Goal: Information Seeking & Learning: Learn about a topic

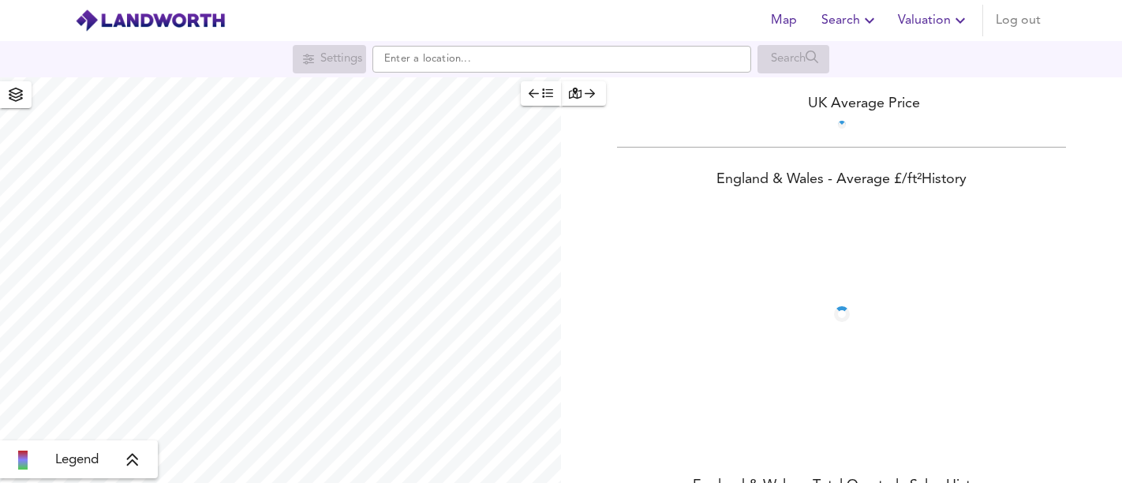
click at [435, 59] on input "text" at bounding box center [561, 59] width 379 height 27
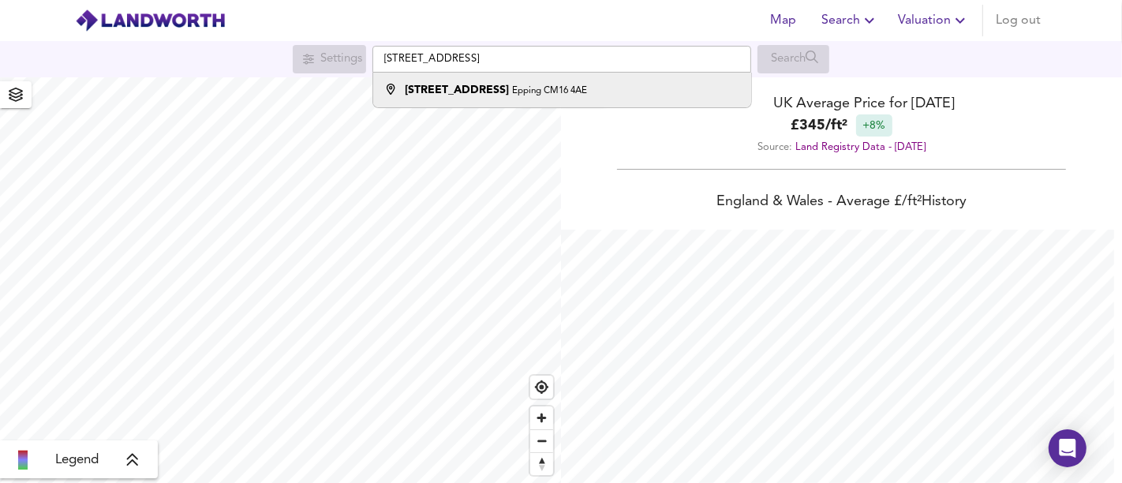
type input "[STREET_ADDRESS]"
click at [521, 96] on div "[STREET_ADDRESS]" at bounding box center [496, 90] width 182 height 16
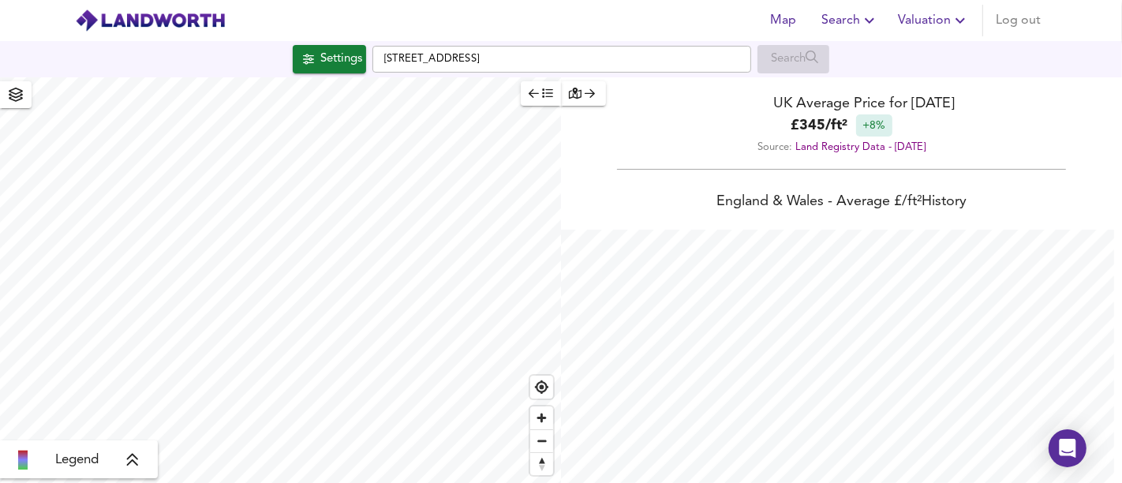
checkbox input "false"
checkbox input "true"
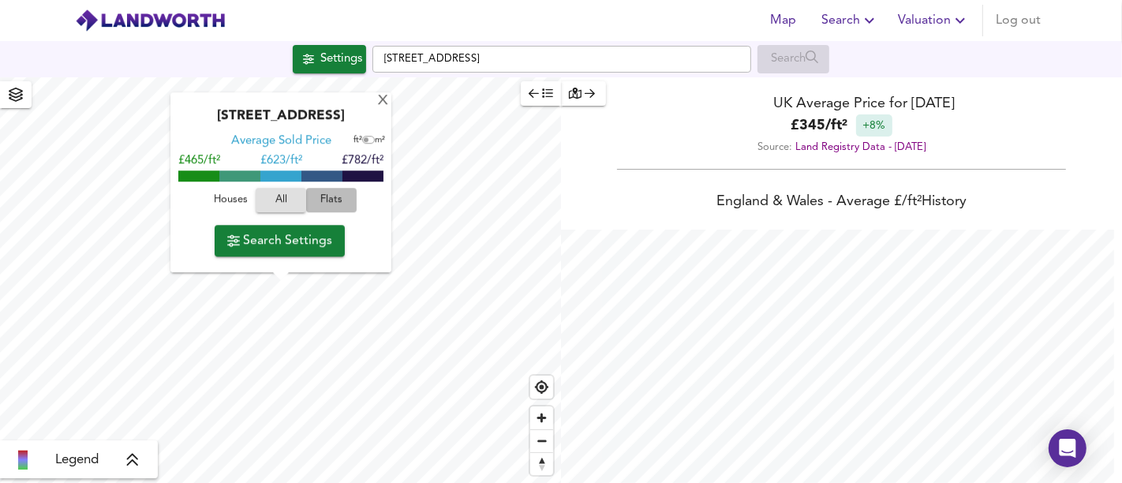
click at [316, 201] on span "Flats" at bounding box center [331, 201] width 43 height 18
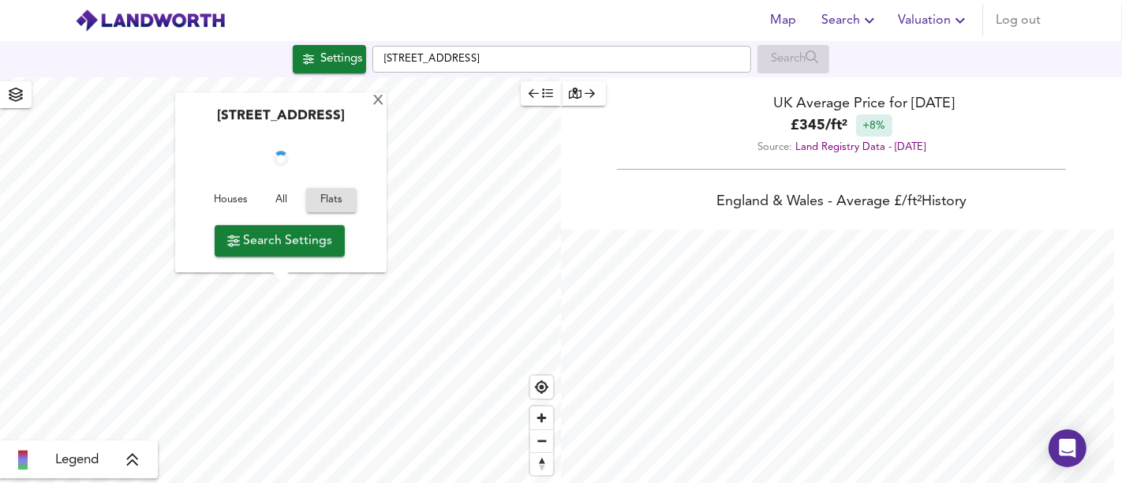
click at [329, 233] on span "Search Settings" at bounding box center [279, 241] width 105 height 22
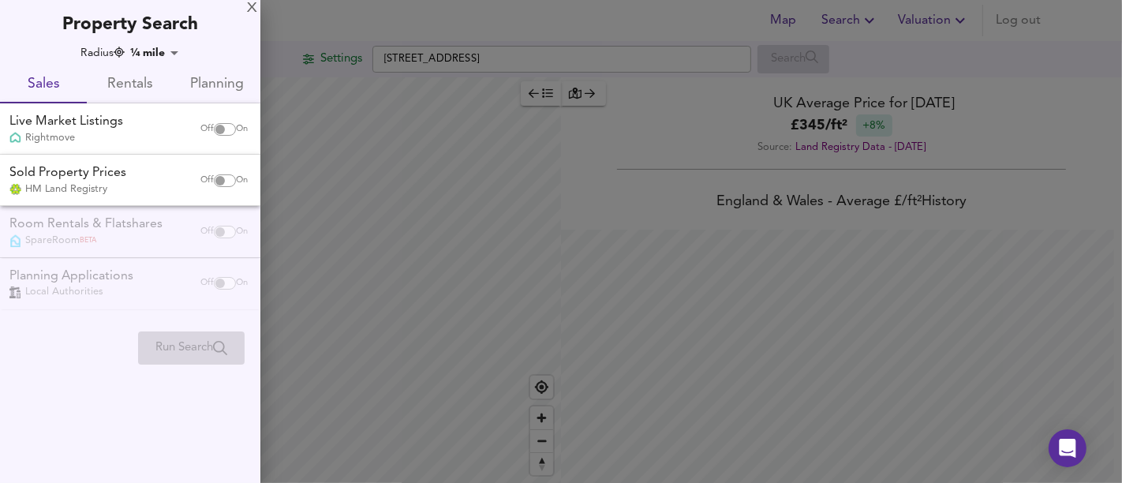
click at [225, 126] on input "checkbox" at bounding box center [220, 129] width 38 height 13
checkbox input "true"
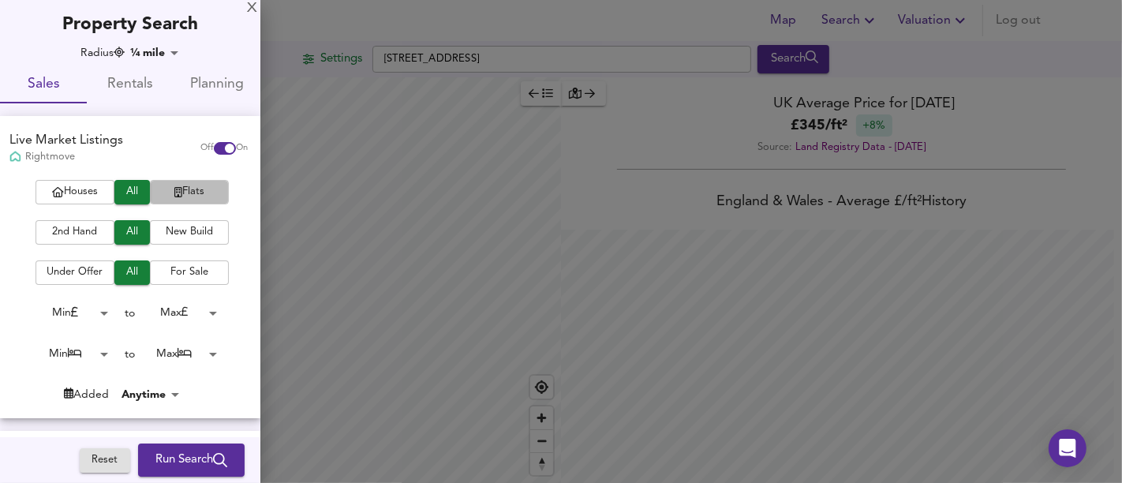
click at [186, 192] on span "Flats" at bounding box center [189, 192] width 63 height 18
click at [177, 457] on span "Run Search" at bounding box center [191, 460] width 72 height 21
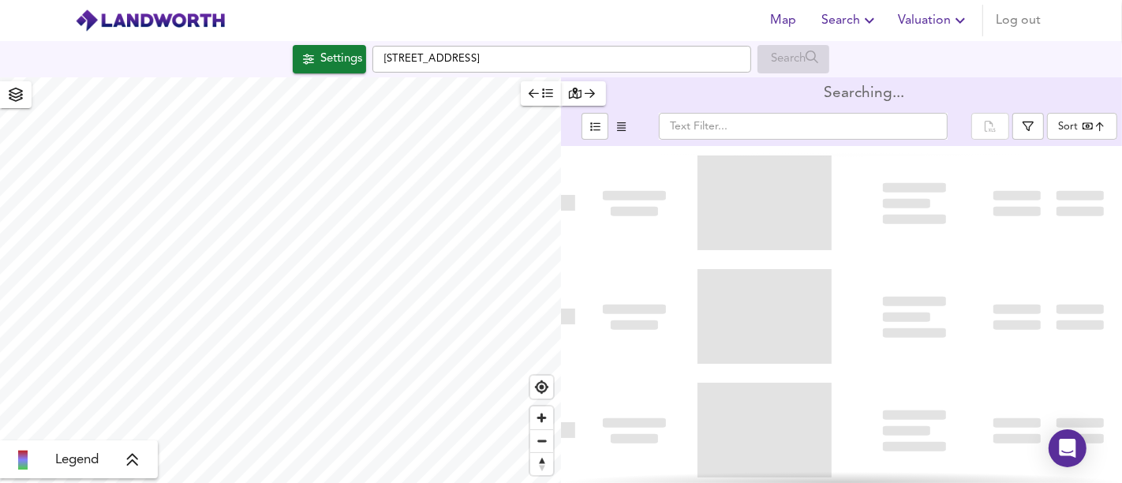
type input "bestdeal"
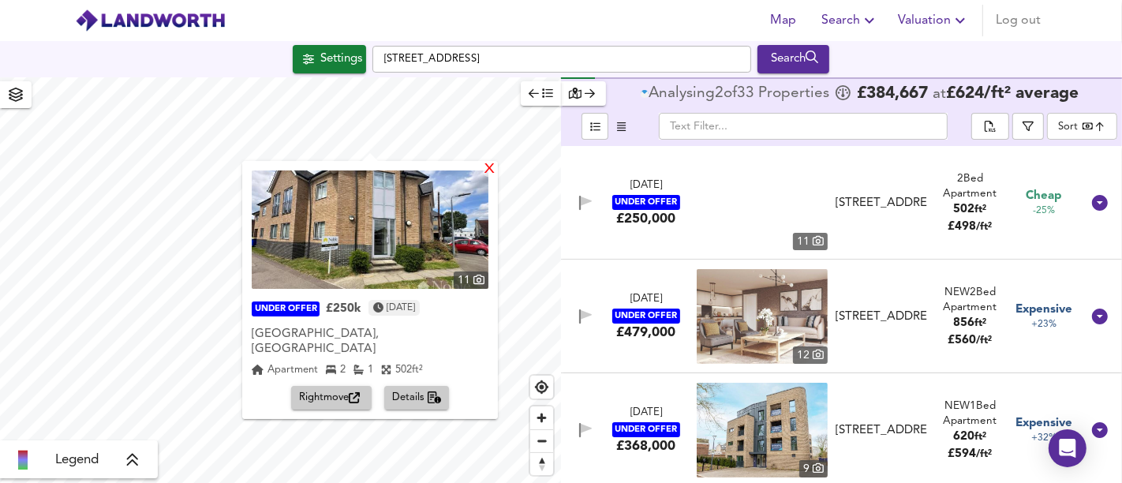
click at [483, 170] on div "X" at bounding box center [489, 169] width 13 height 15
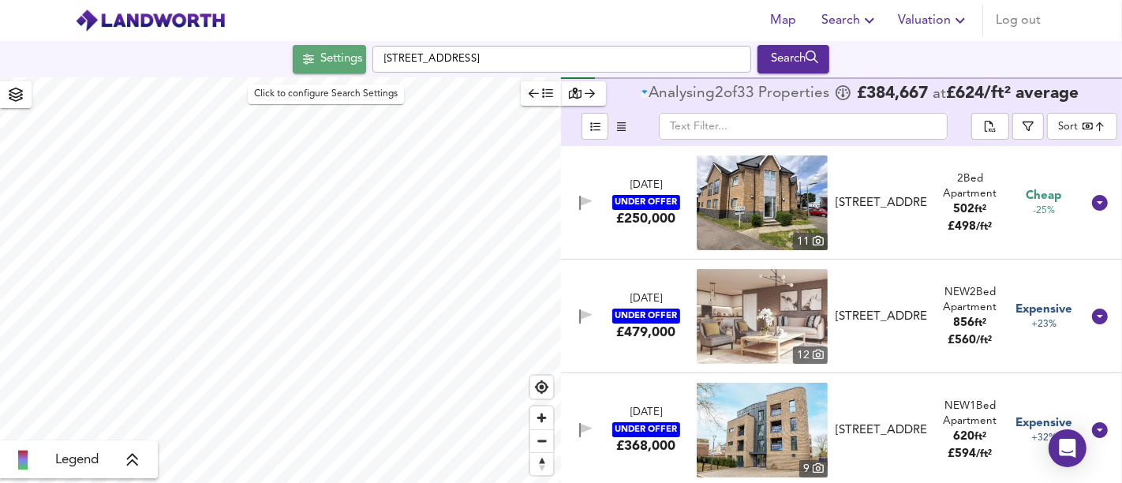
click at [342, 56] on div "Settings" at bounding box center [341, 59] width 42 height 21
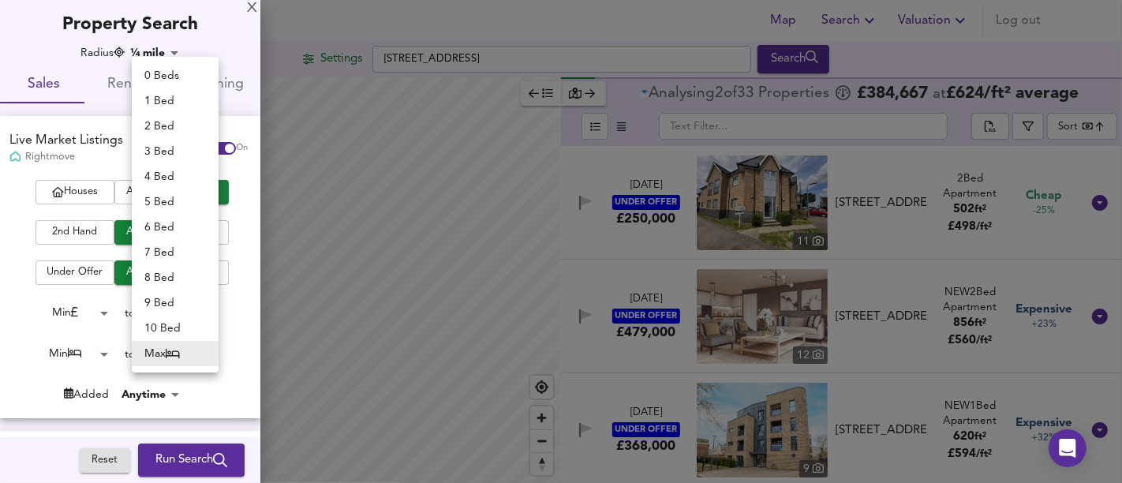
click at [177, 362] on body "Map Search Valuation Log out Settings [STREET_ADDRESS] Search Legend Analysing …" at bounding box center [561, 241] width 1122 height 483
click at [162, 120] on li "2 Bed" at bounding box center [175, 126] width 87 height 25
type input "2"
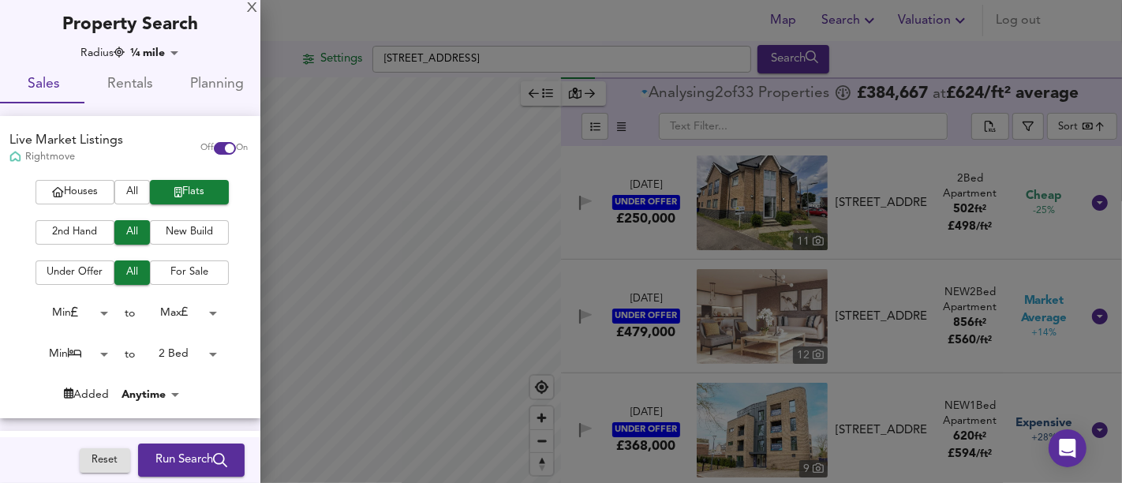
click at [213, 462] on icon "submit" at bounding box center [220, 460] width 14 height 14
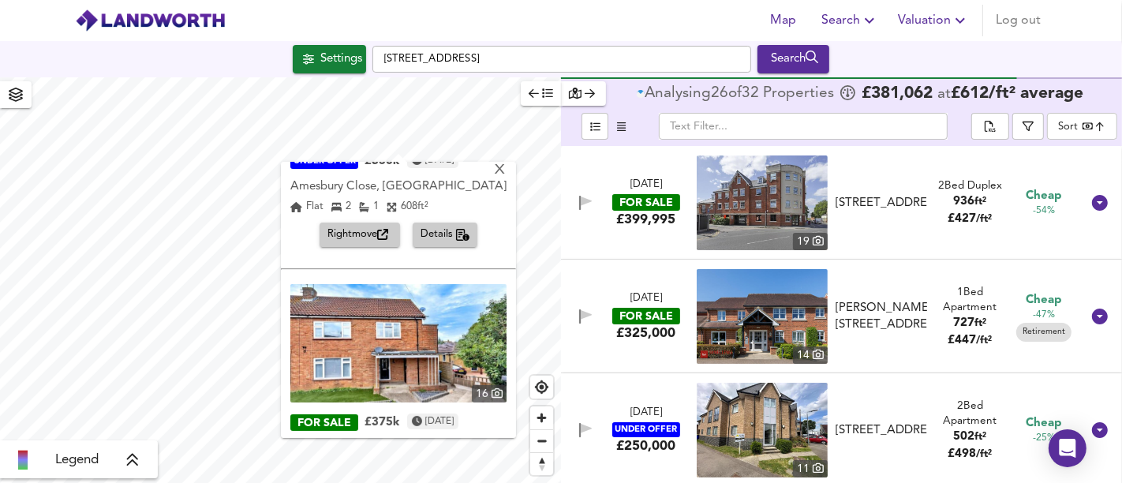
scroll to position [232, 0]
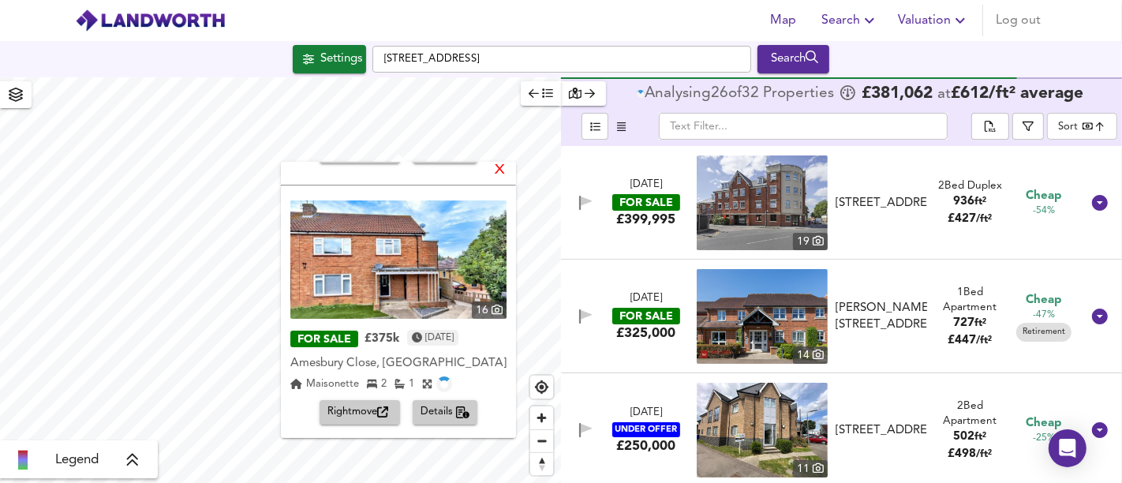
click at [501, 171] on div "X" at bounding box center [499, 170] width 13 height 15
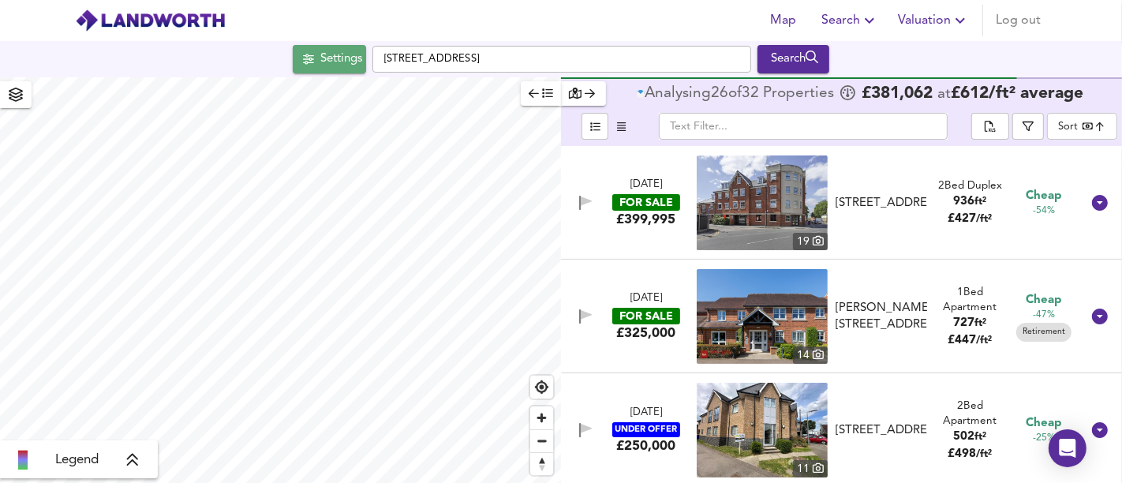
click at [349, 50] on div "Settings" at bounding box center [341, 59] width 42 height 21
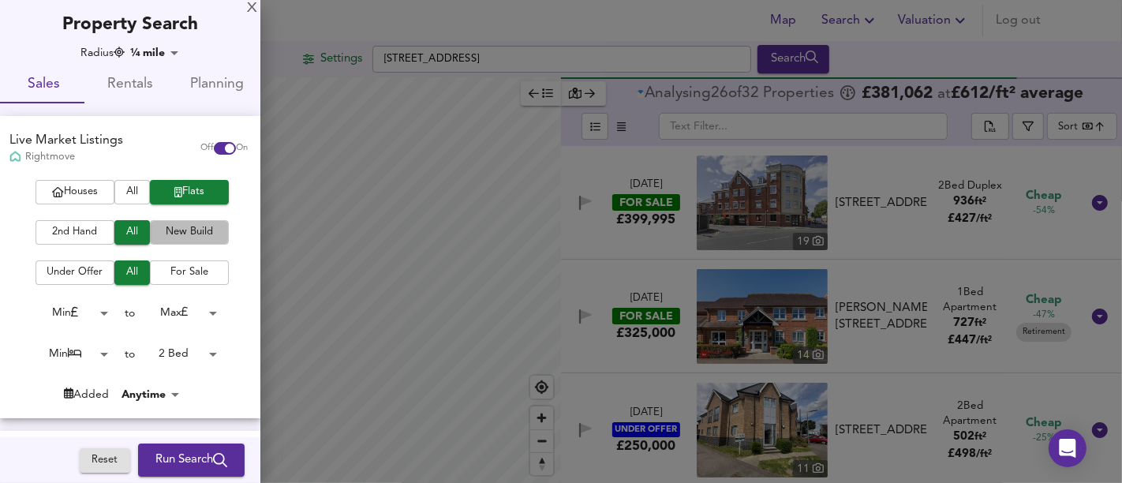
click at [195, 237] on span "New Build" at bounding box center [189, 232] width 63 height 18
click at [203, 447] on button "Run Search" at bounding box center [191, 459] width 106 height 33
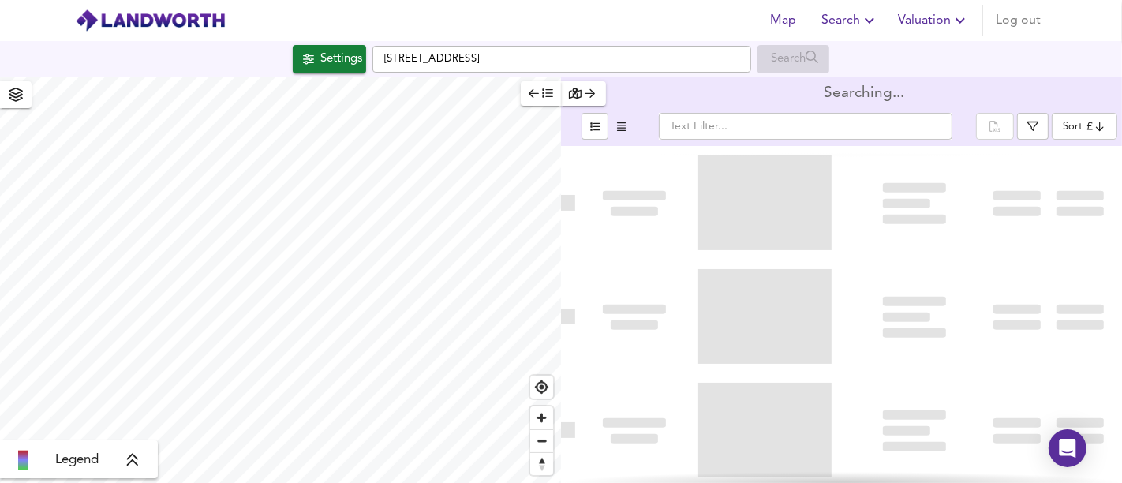
type input "bestdeal"
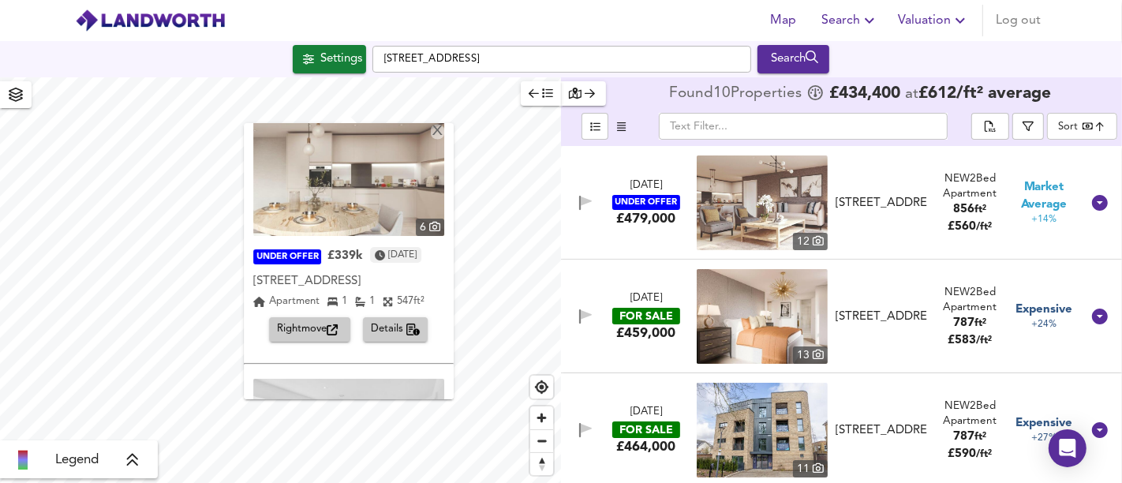
scroll to position [1341, 0]
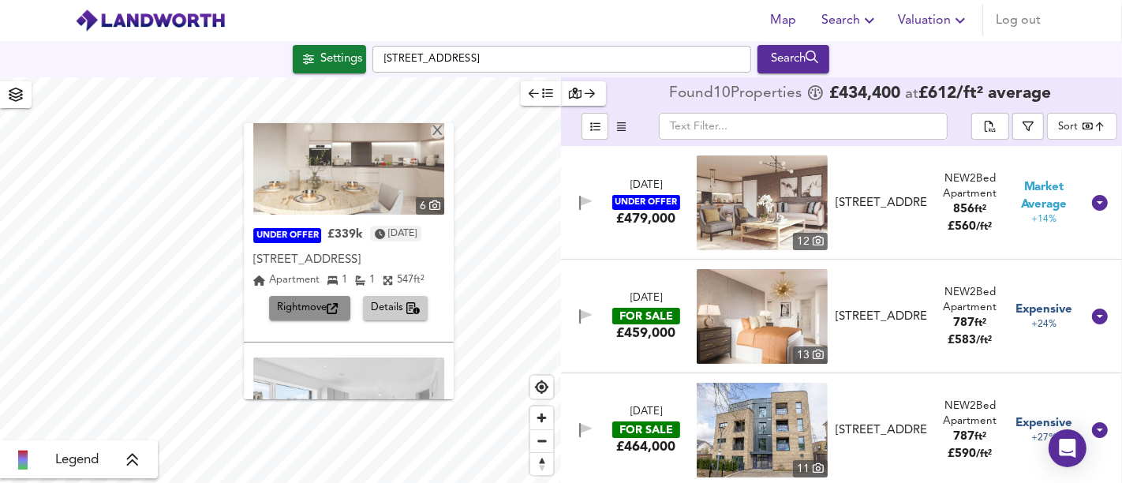
click at [333, 303] on icon "button" at bounding box center [332, 308] width 11 height 11
